Goal: Task Accomplishment & Management: Use online tool/utility

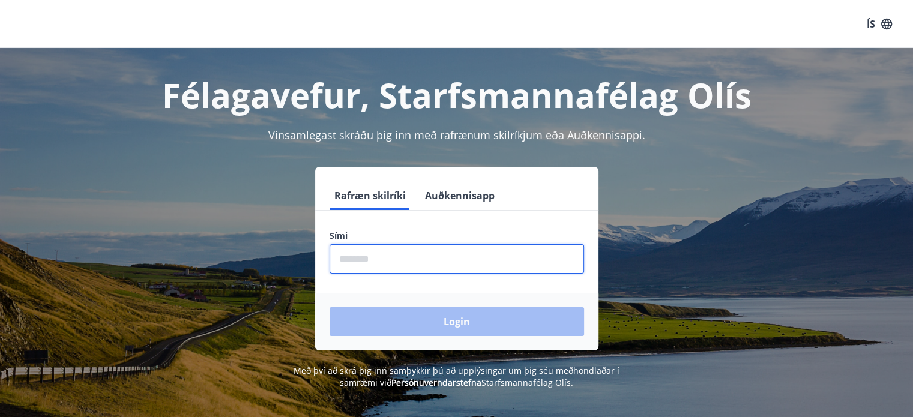
click at [392, 255] on input "phone" at bounding box center [457, 258] width 255 height 29
type input "********"
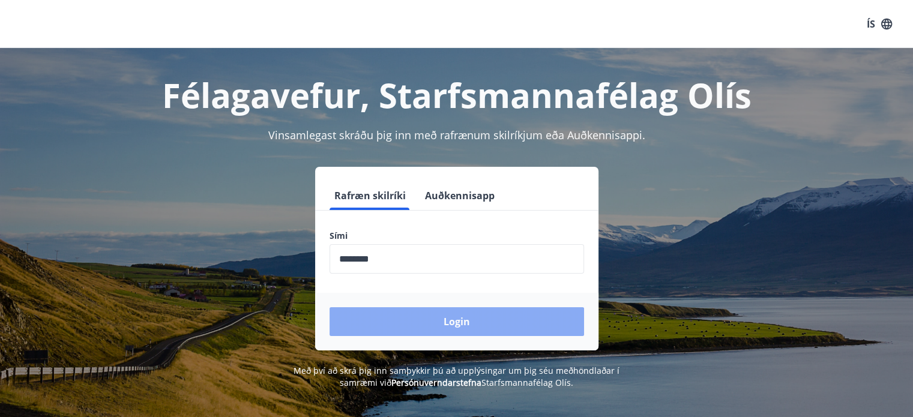
click at [417, 312] on button "Login" at bounding box center [457, 321] width 255 height 29
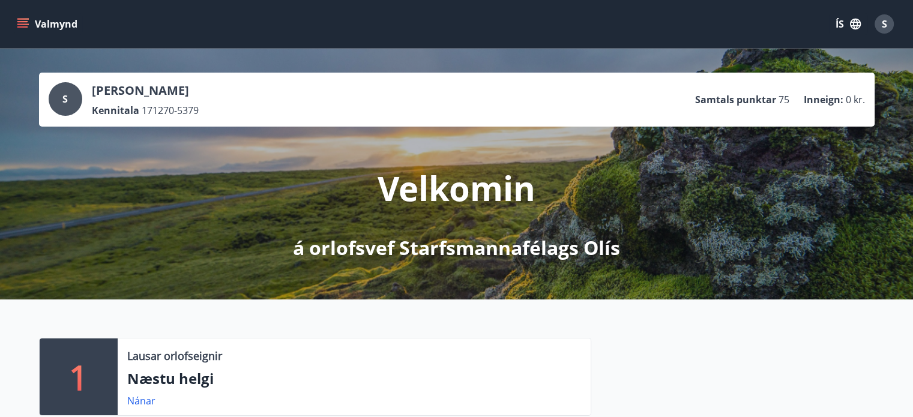
click at [23, 23] on icon "menu" at bounding box center [23, 23] width 13 height 1
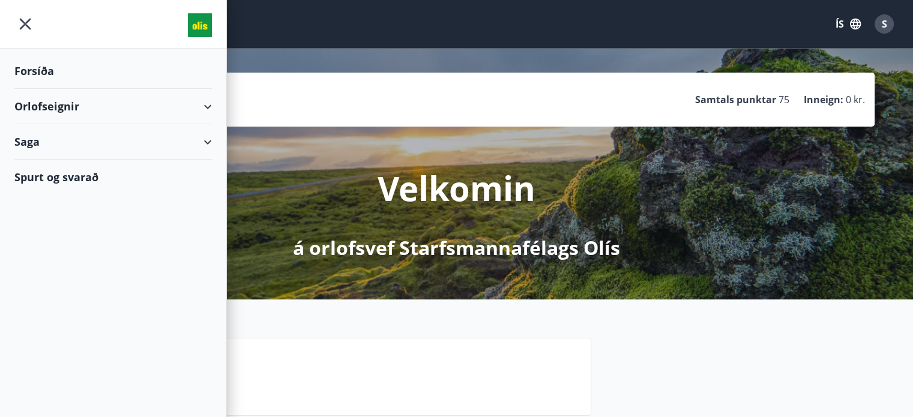
click at [204, 103] on div "Orlofseignir" at bounding box center [113, 106] width 198 height 35
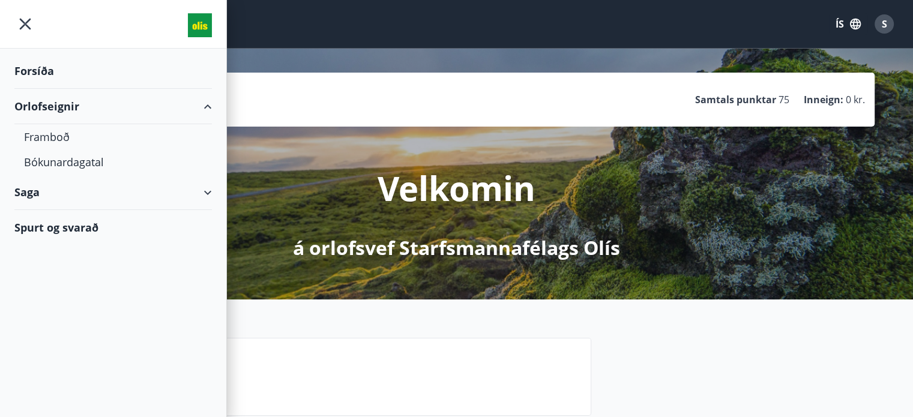
click at [205, 189] on div "Saga" at bounding box center [113, 192] width 198 height 35
click at [85, 328] on div "Spurt og svarað" at bounding box center [113, 328] width 198 height 35
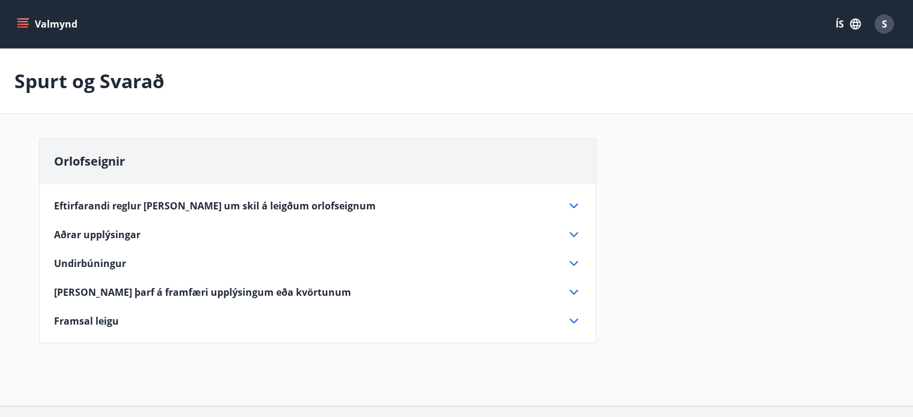
click at [574, 232] on icon at bounding box center [574, 235] width 14 height 14
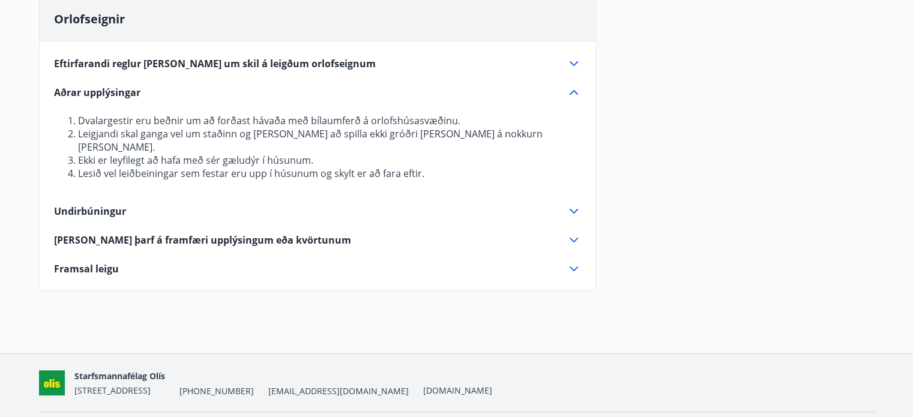
scroll to position [144, 0]
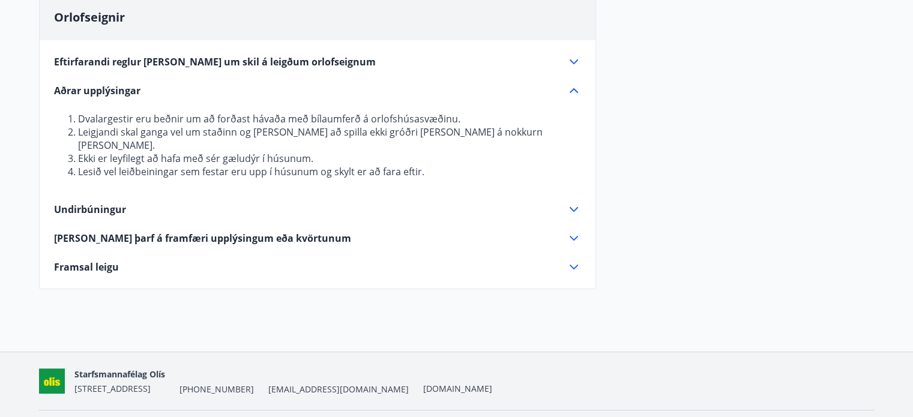
click at [577, 260] on icon at bounding box center [574, 267] width 14 height 14
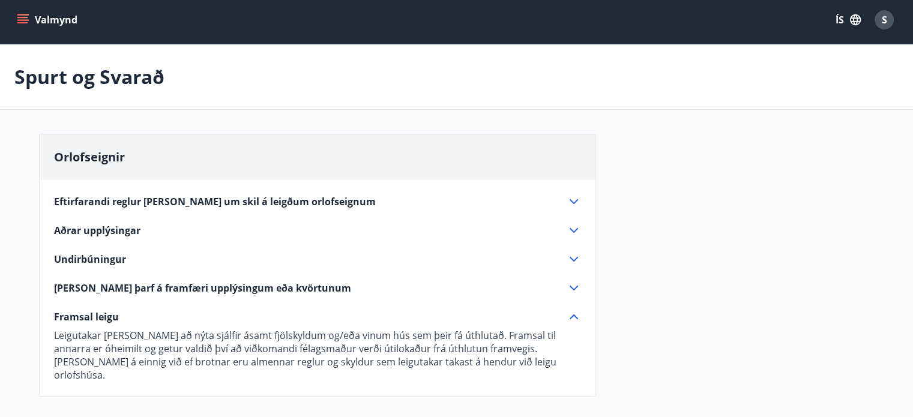
scroll to position [0, 0]
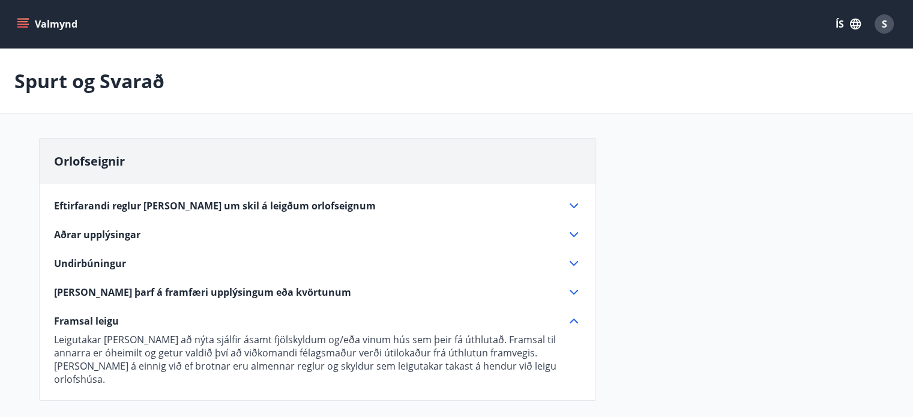
click at [23, 21] on icon "menu" at bounding box center [22, 21] width 11 height 1
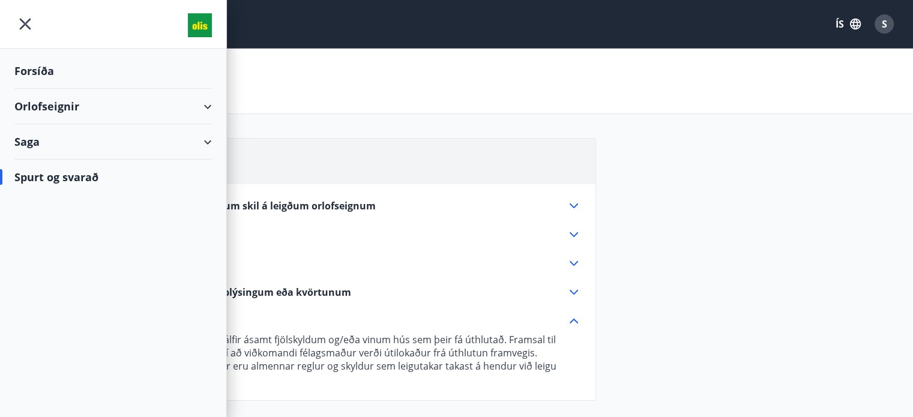
click at [208, 105] on div "Orlofseignir" at bounding box center [113, 106] width 198 height 35
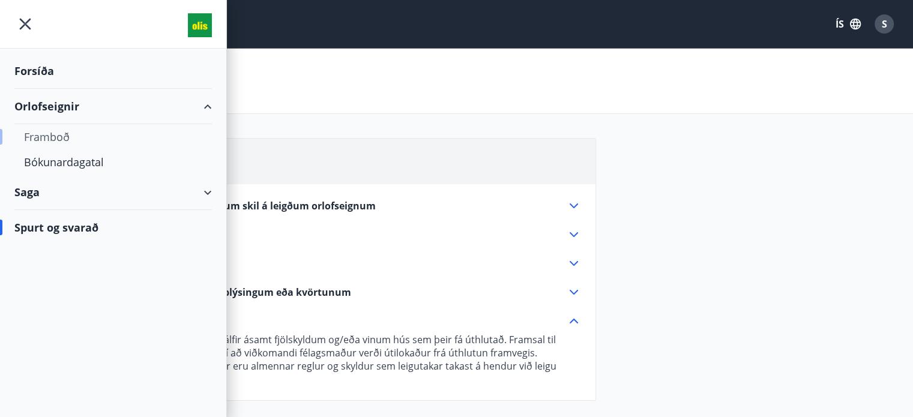
click at [60, 134] on div "Framboð" at bounding box center [113, 136] width 178 height 25
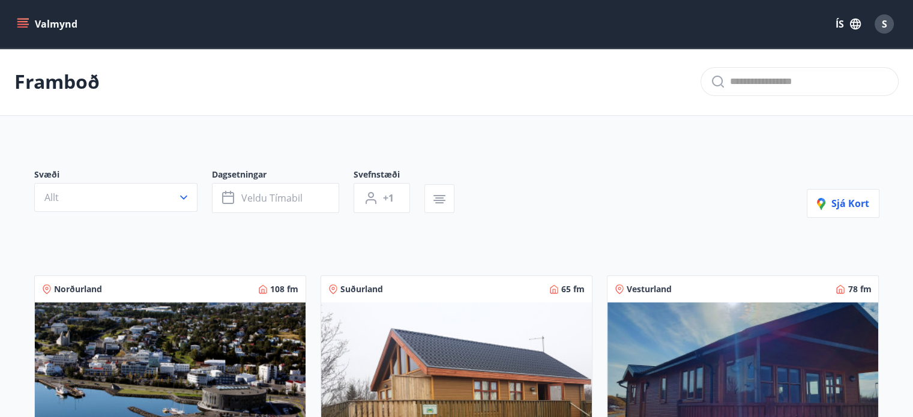
click at [901, 156] on main "Framboð Svæði Allt Dagsetningar Veldu tímabil Svefnstæði +1 Sjá kort Norðurland…" at bounding box center [456, 322] width 913 height 548
